Goal: Information Seeking & Learning: Learn about a topic

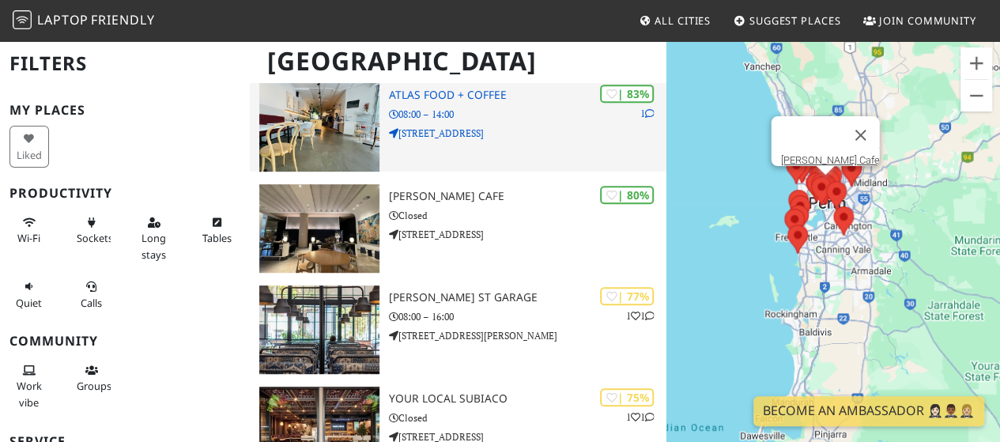
scroll to position [344, 0]
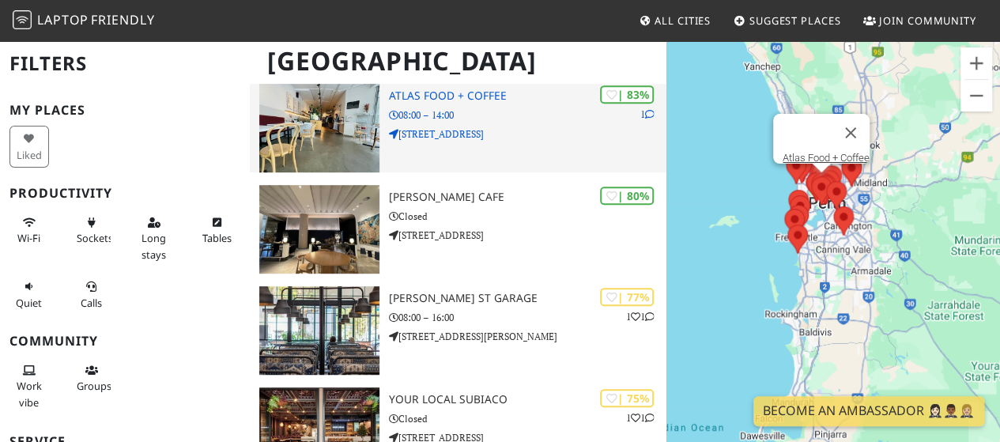
click at [462, 150] on div "| 83% 1 Atlas Food + Coffee 08:00 – 14:00 1238 Hay St" at bounding box center [528, 128] width 278 height 89
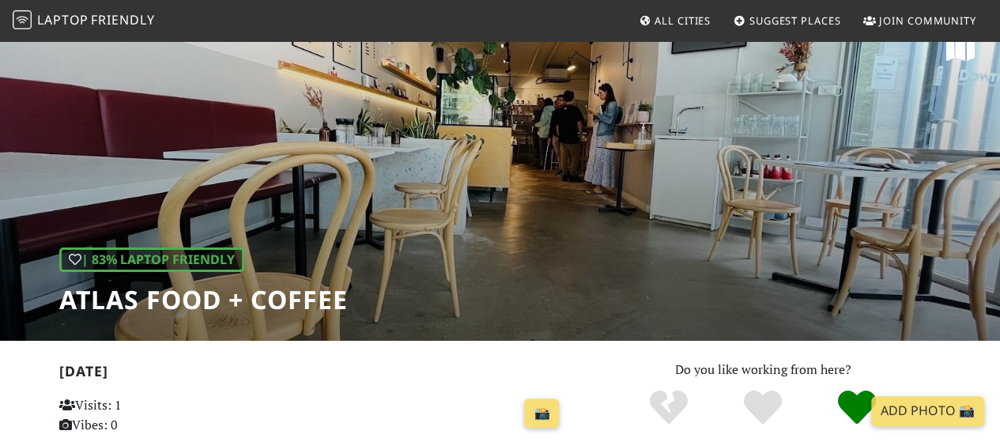
scroll to position [27, 0]
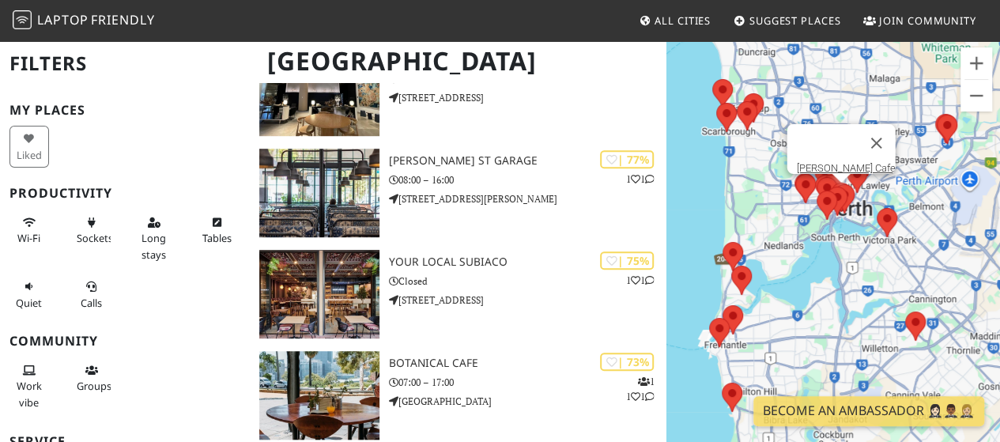
scroll to position [480, 0]
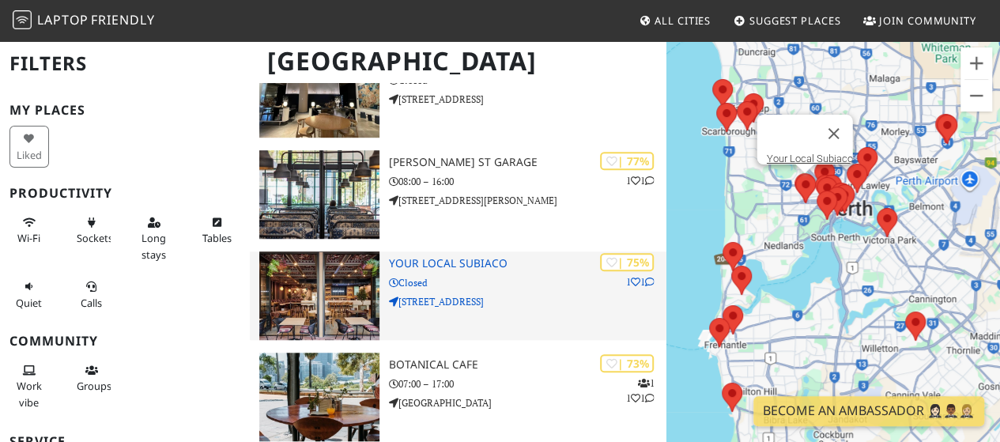
click at [524, 279] on p "Closed" at bounding box center [528, 282] width 278 height 15
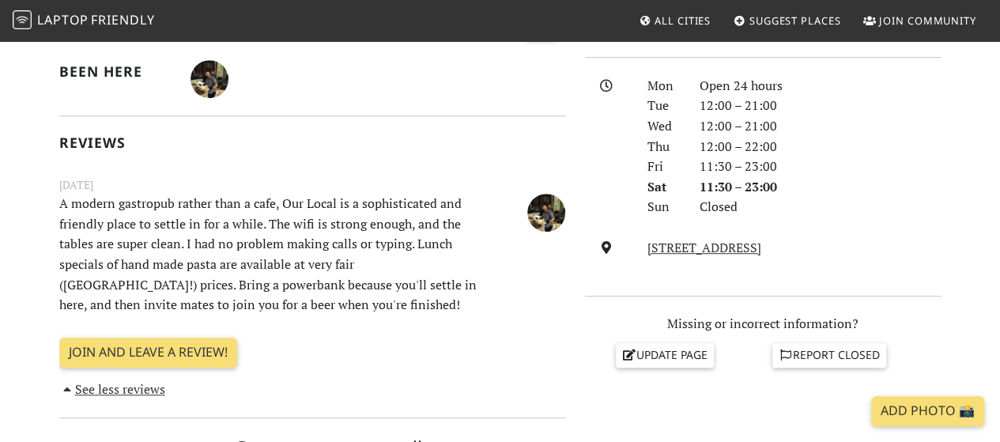
scroll to position [415, 0]
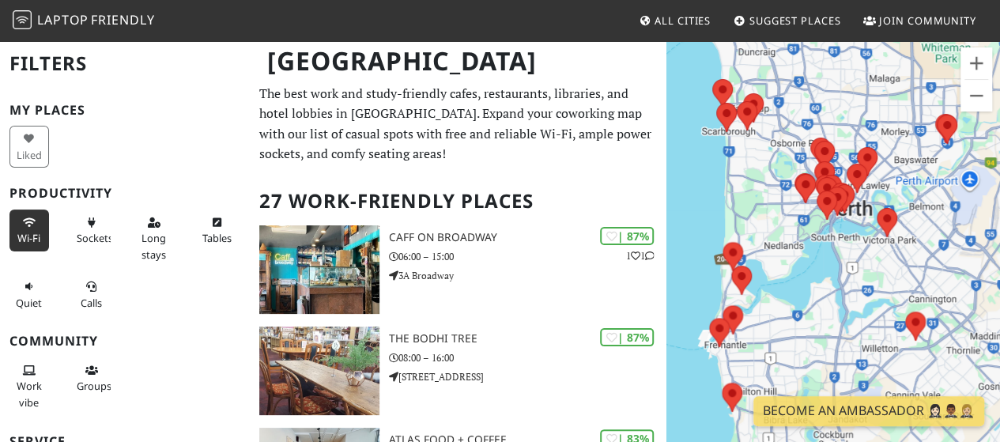
click at [30, 235] on span "Wi-Fi" at bounding box center [28, 238] width 23 height 14
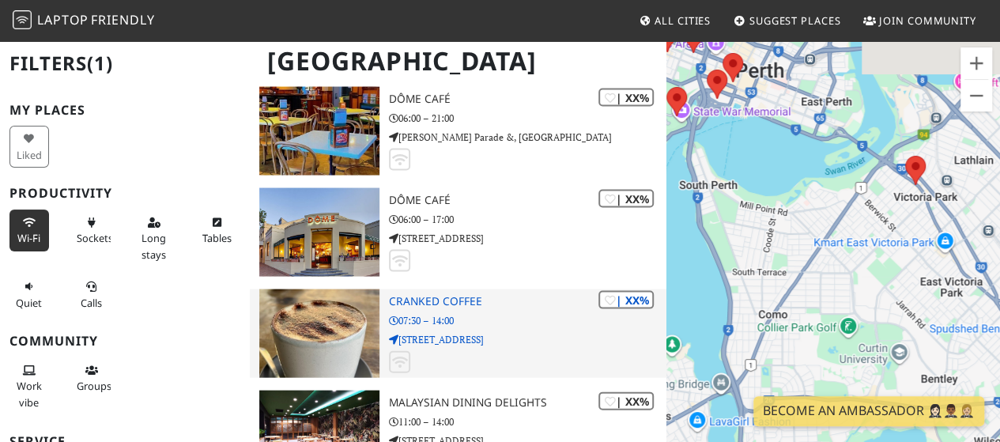
scroll to position [1556, 0]
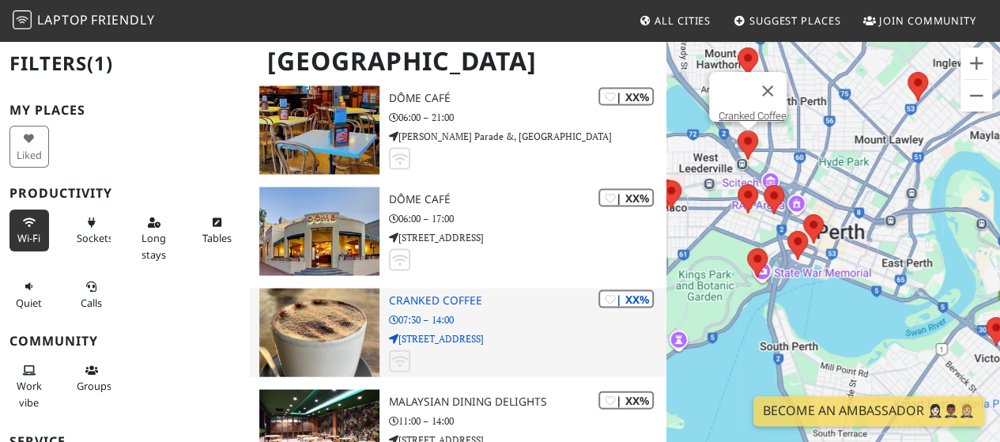
click at [504, 324] on p "07:30 – 14:00" at bounding box center [528, 319] width 278 height 15
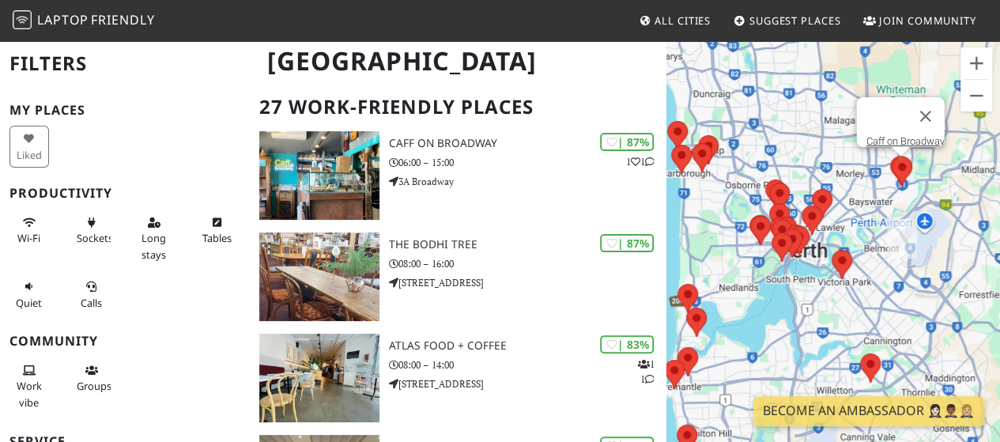
scroll to position [114, 0]
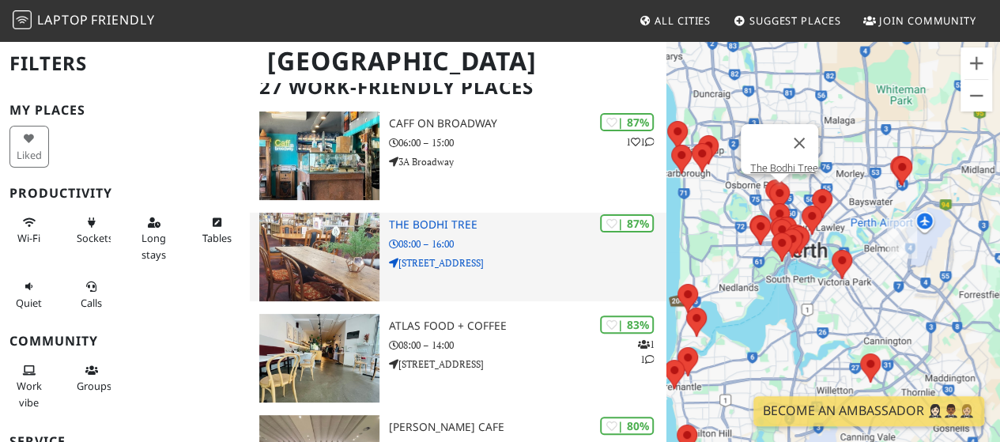
click at [508, 233] on div "| 87% The Bodhi Tree 08:00 – 16:00 Unit 1/416-418 Oxford St" at bounding box center [528, 257] width 278 height 89
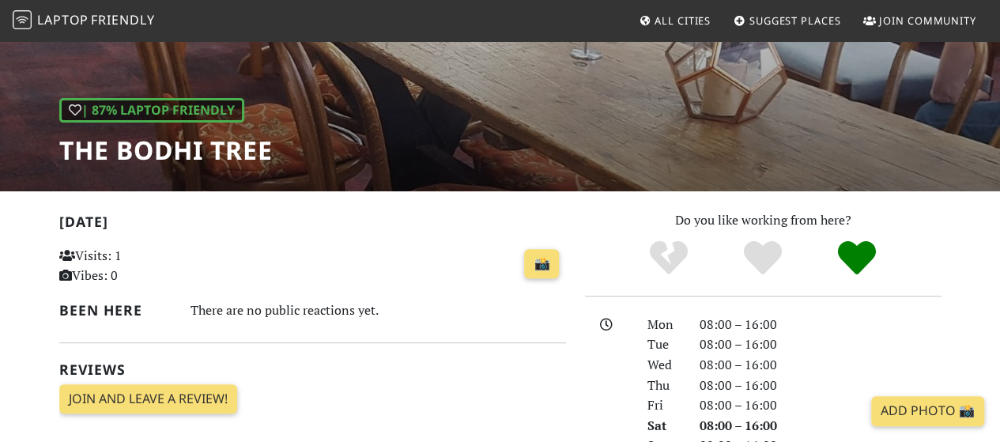
scroll to position [176, 0]
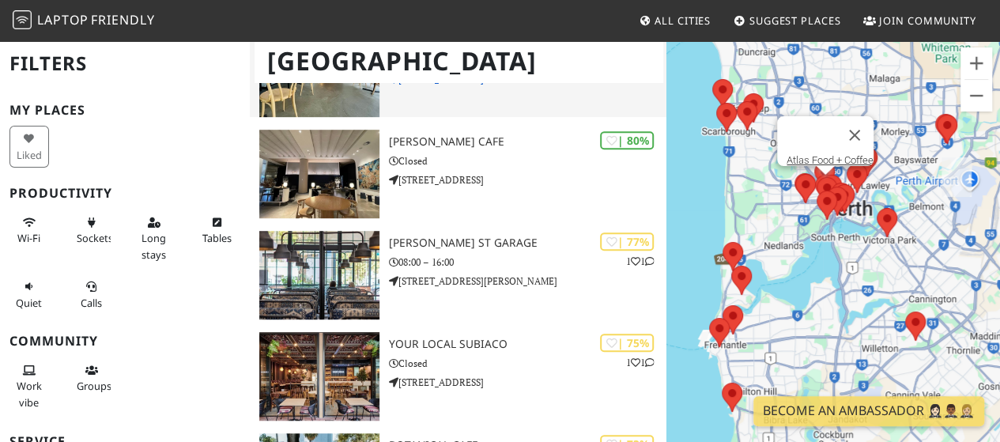
scroll to position [400, 0]
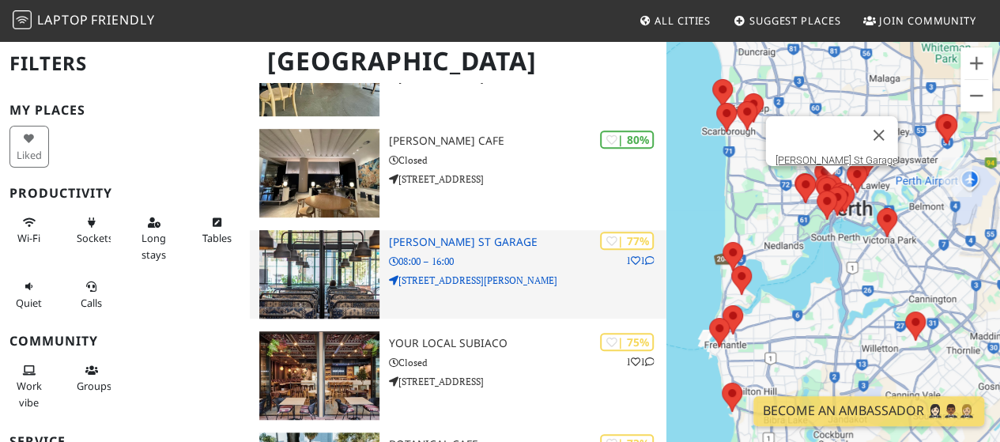
click at [467, 239] on h3 "[PERSON_NAME] St Garage" at bounding box center [528, 242] width 278 height 13
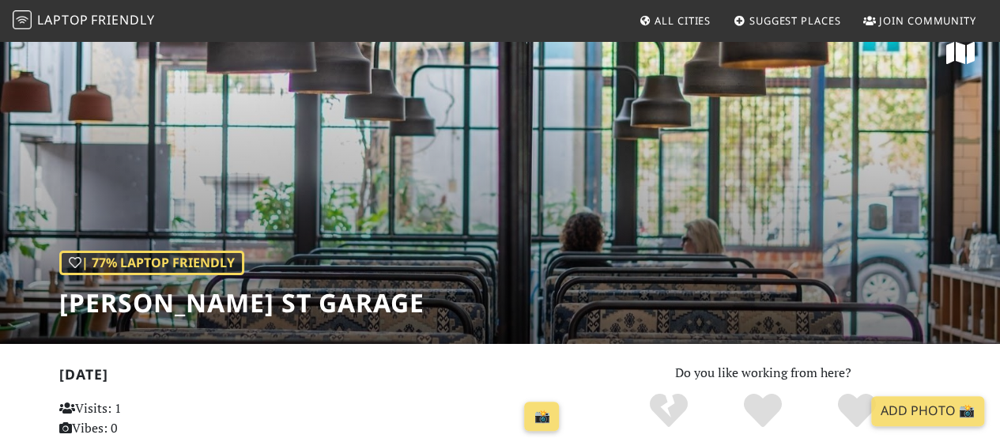
scroll to position [21, 0]
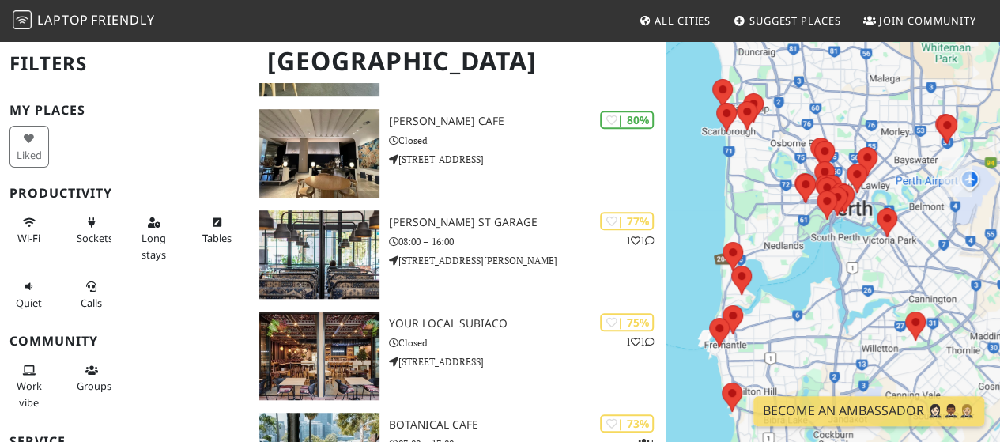
scroll to position [418, 0]
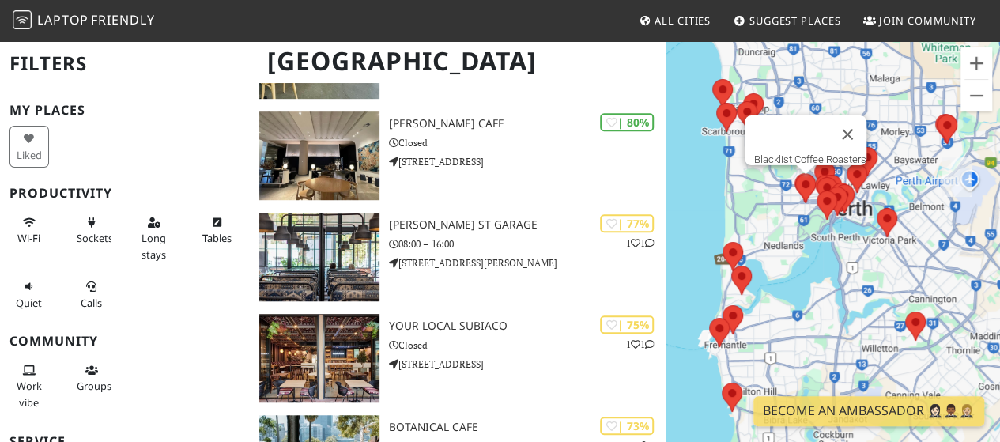
click at [789, 199] on img at bounding box center [805, 189] width 33 height 42
